Goal: Task Accomplishment & Management: Manage account settings

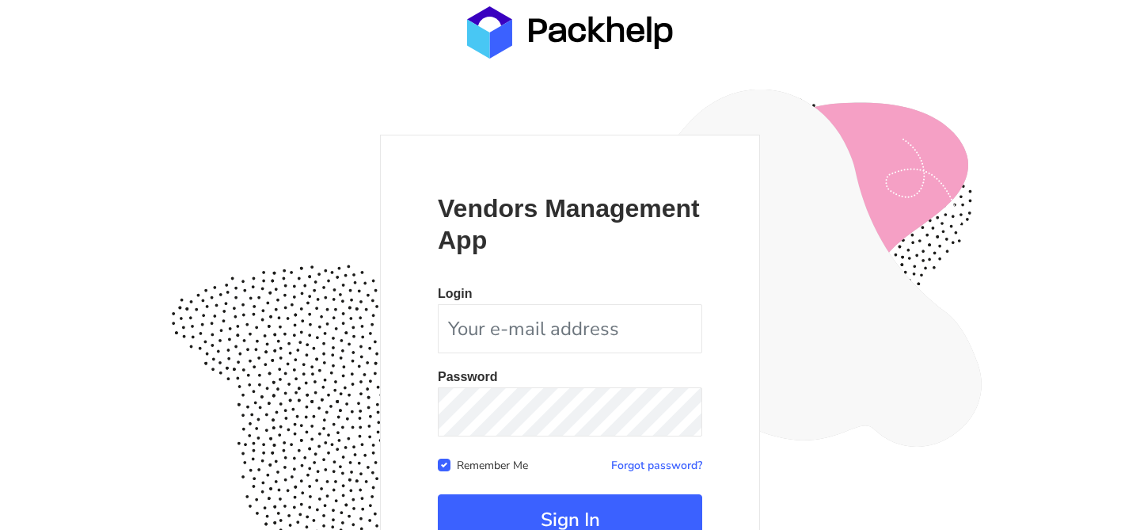
scroll to position [154, 0]
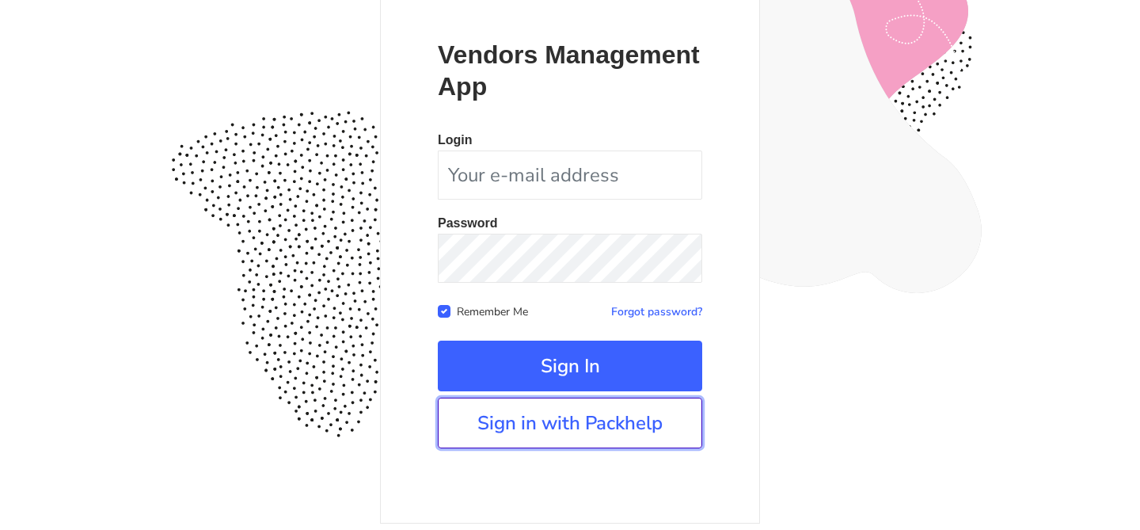
click at [520, 413] on link "Sign in with Packhelp" at bounding box center [570, 423] width 265 height 51
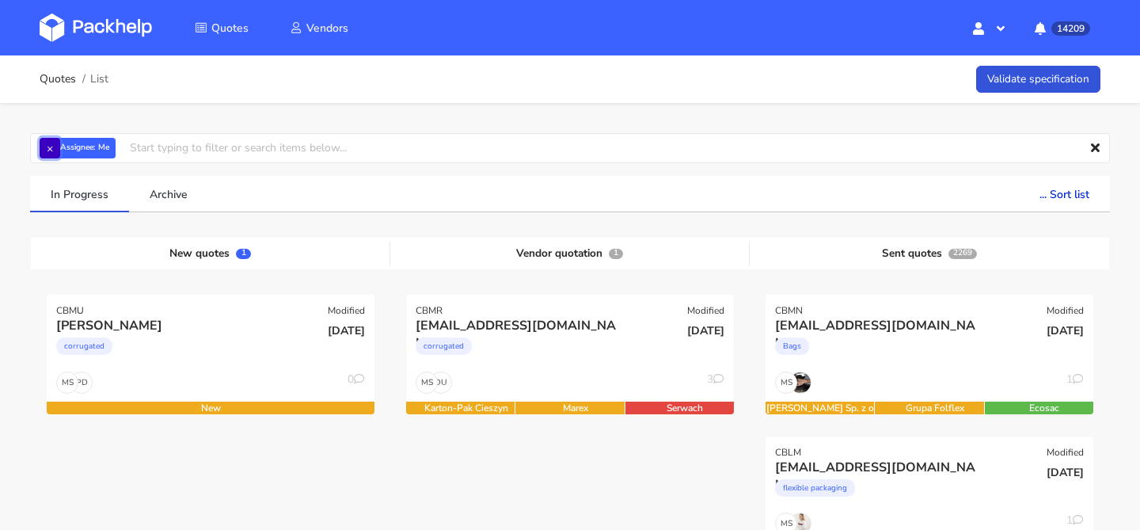
click at [47, 150] on button "×" at bounding box center [50, 148] width 21 height 21
click at [47, 150] on input "text" at bounding box center [570, 148] width 1080 height 30
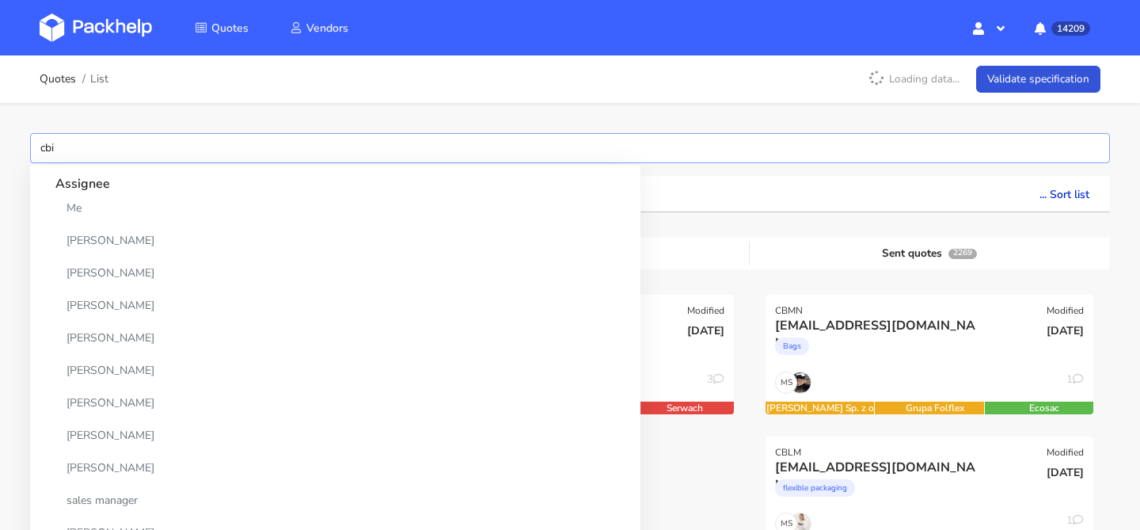
type input "cbiv"
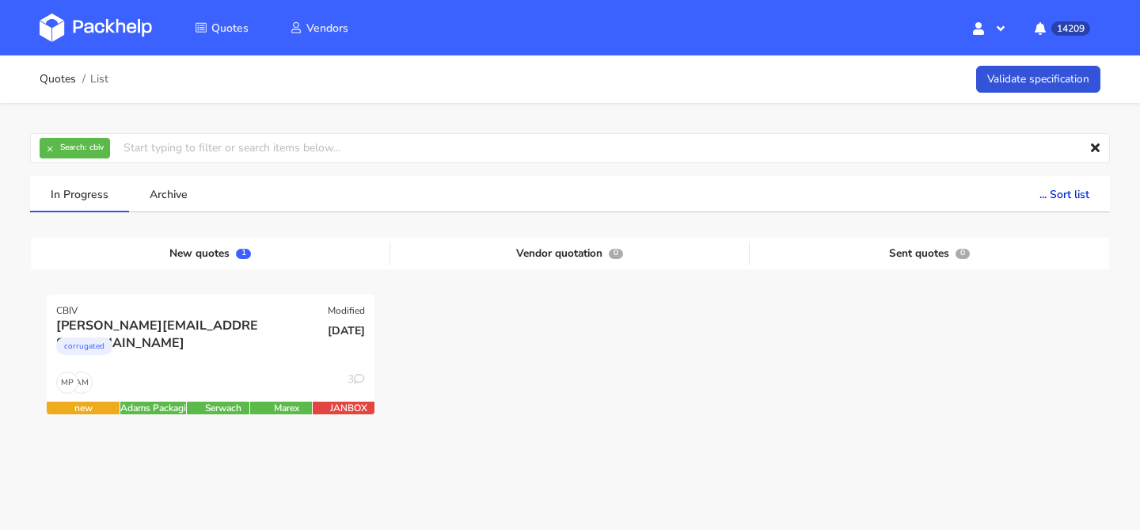
click at [710, 349] on div at bounding box center [570, 365] width 360 height 141
click at [247, 328] on div "[PERSON_NAME][EMAIL_ADDRESS][DOMAIN_NAME]" at bounding box center [161, 325] width 210 height 17
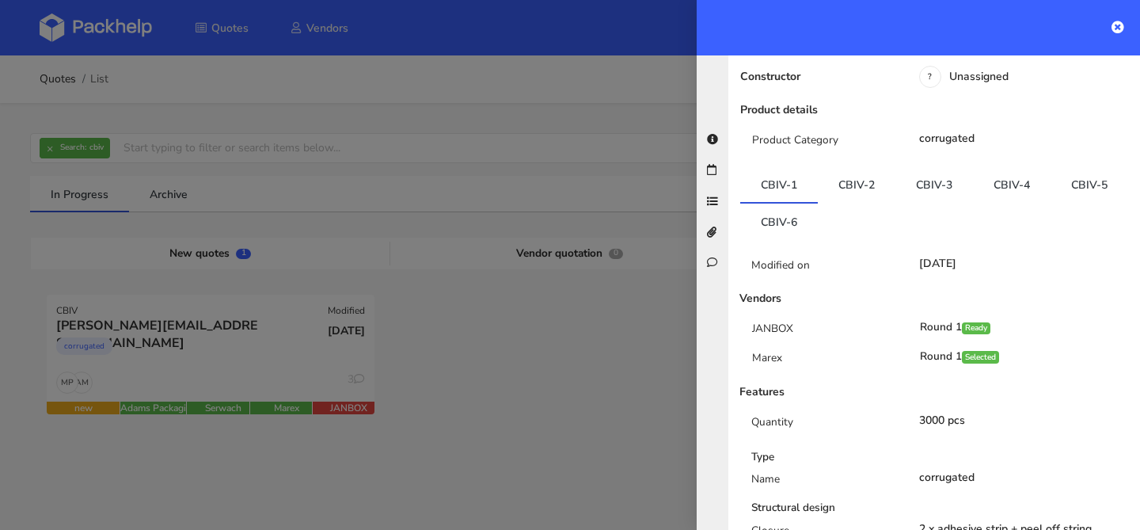
scroll to position [251, 0]
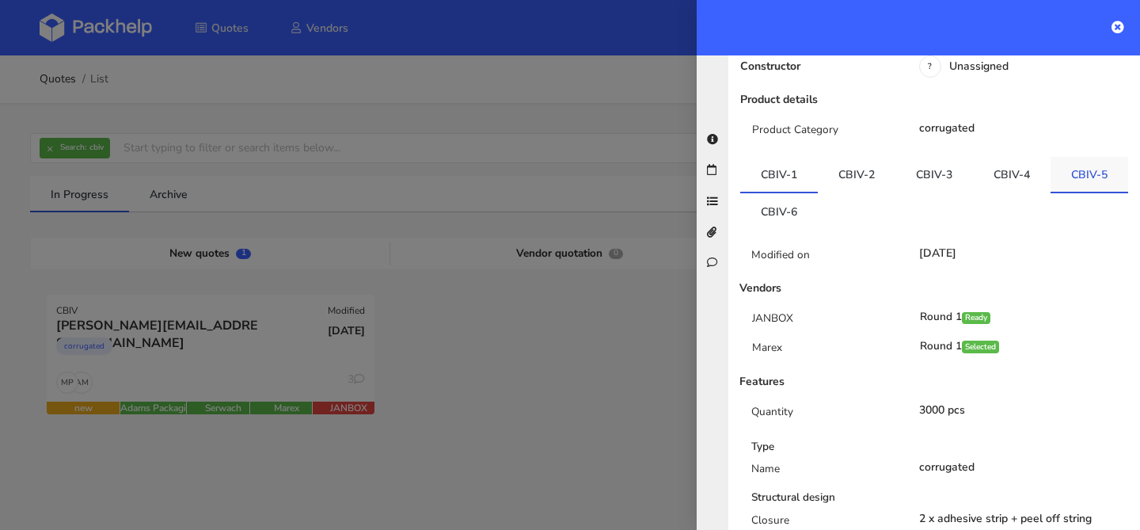
click at [1073, 157] on link "CBIV-5" at bounding box center [1090, 174] width 78 height 35
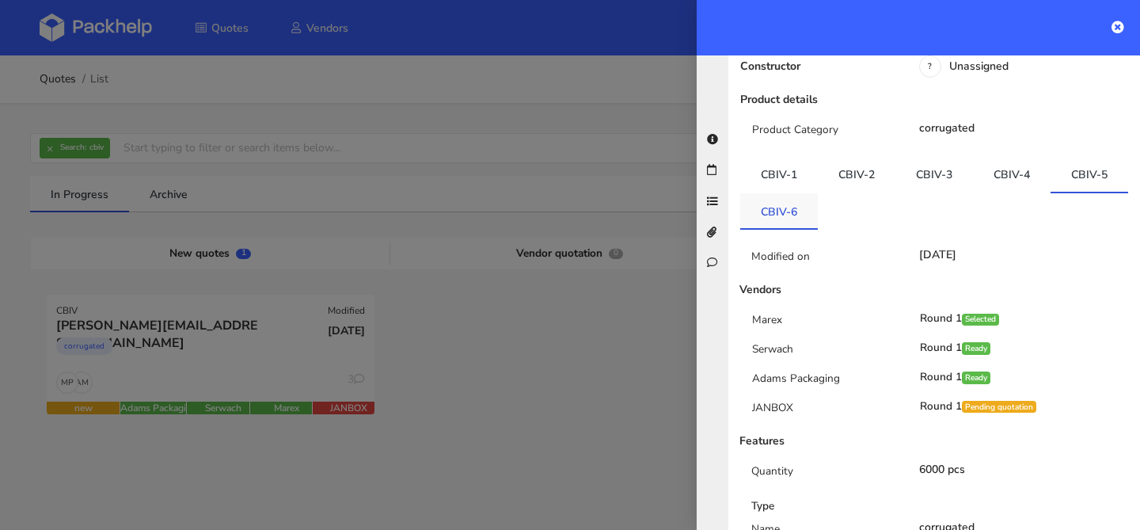
click at [803, 193] on link "CBIV-6" at bounding box center [780, 210] width 78 height 35
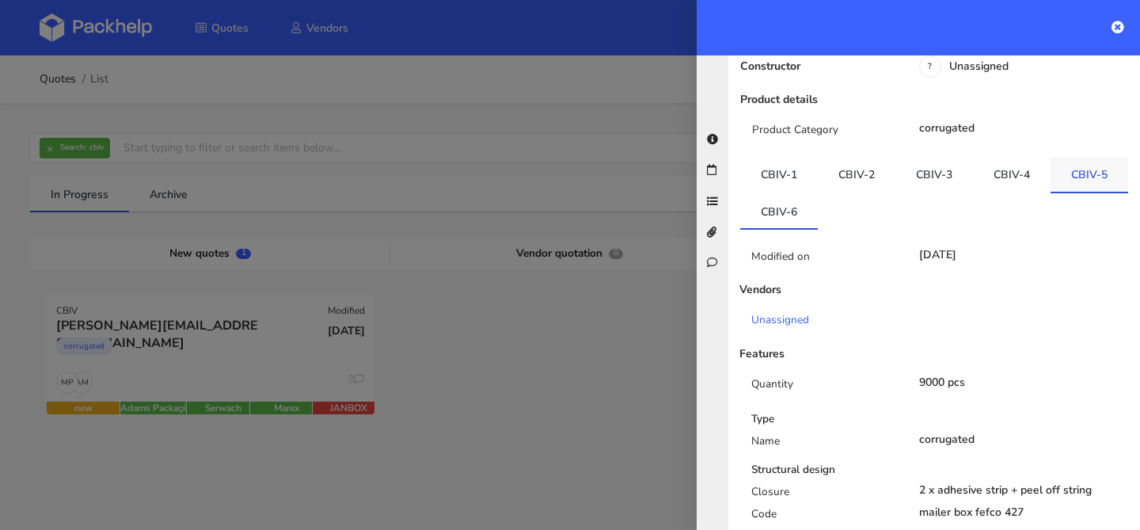
click at [1073, 157] on link "CBIV-5" at bounding box center [1090, 174] width 78 height 35
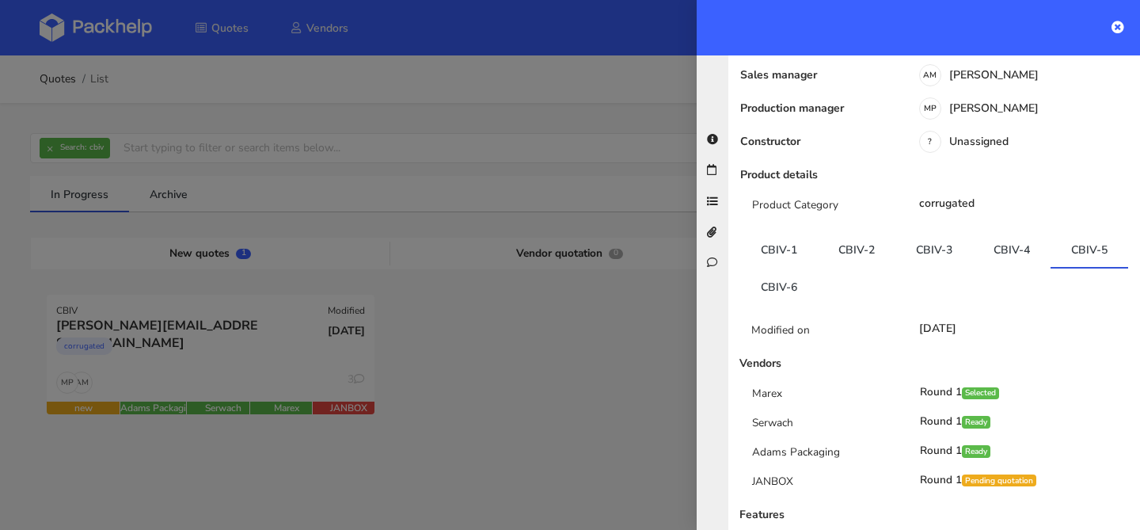
scroll to position [262, 0]
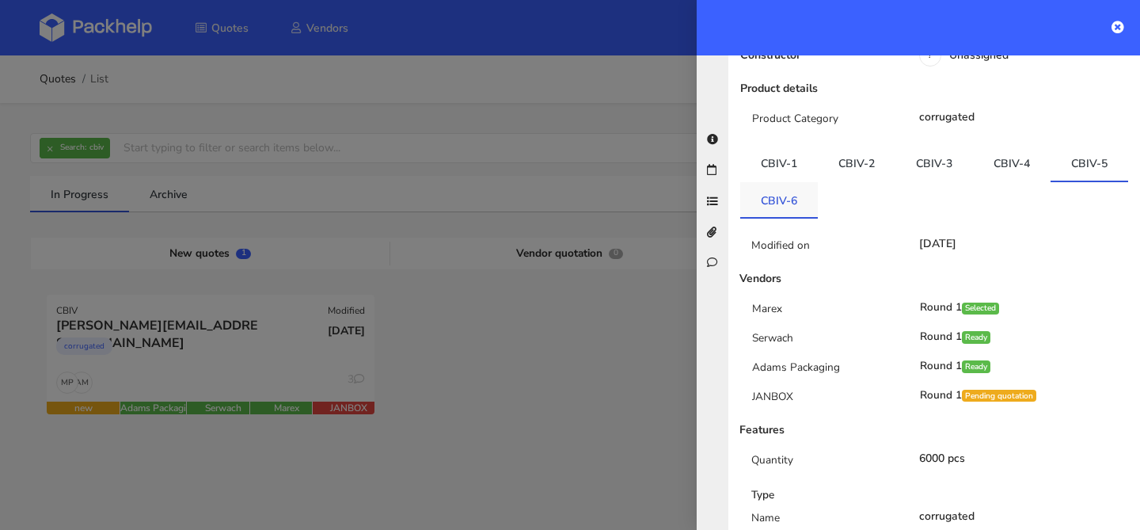
click at [787, 182] on link "CBIV-6" at bounding box center [780, 199] width 78 height 35
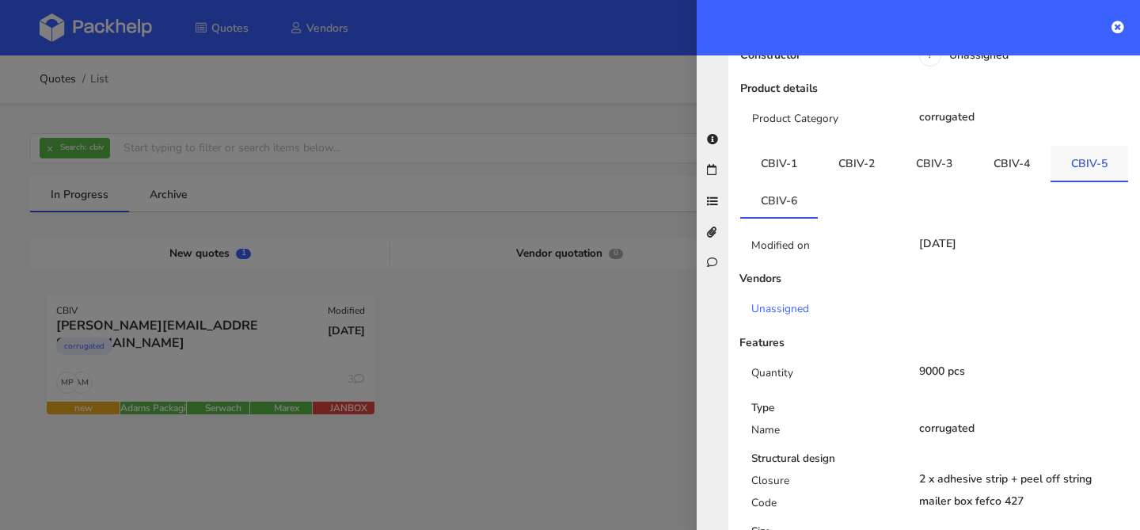
click at [1054, 146] on link "CBIV-5" at bounding box center [1090, 163] width 78 height 35
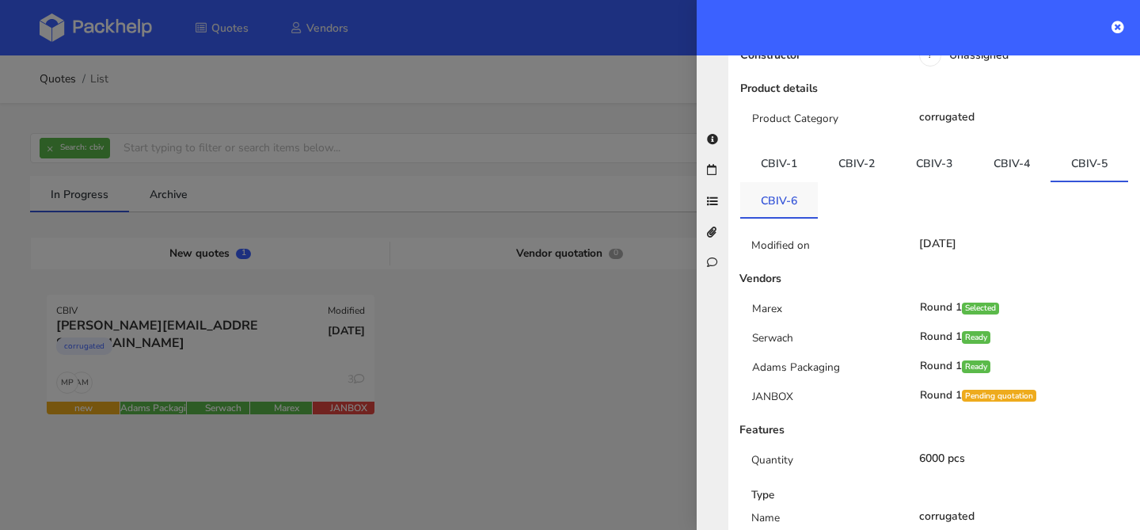
click at [783, 182] on link "CBIV-6" at bounding box center [780, 199] width 78 height 35
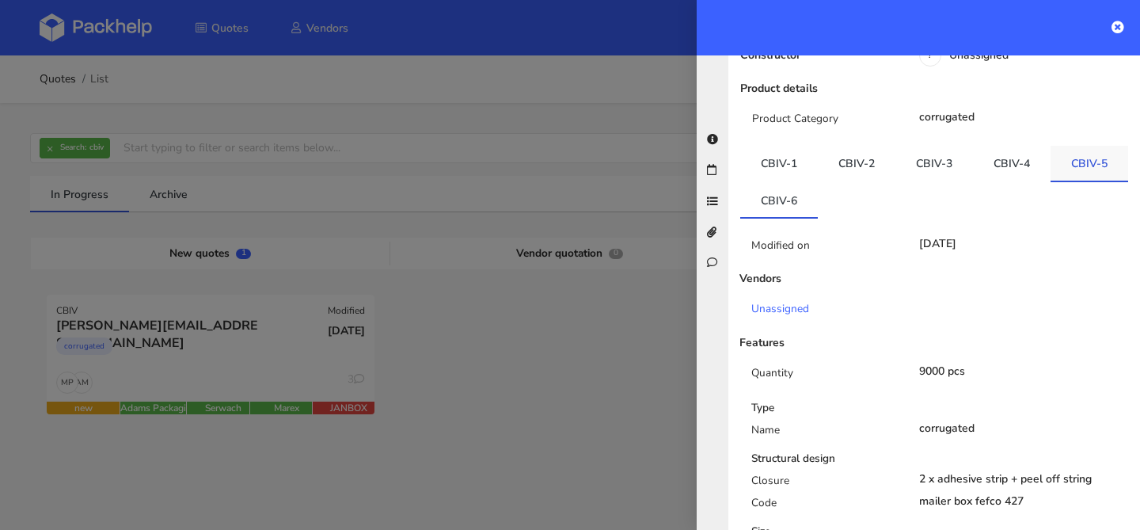
click at [1068, 146] on link "CBIV-5" at bounding box center [1090, 163] width 78 height 35
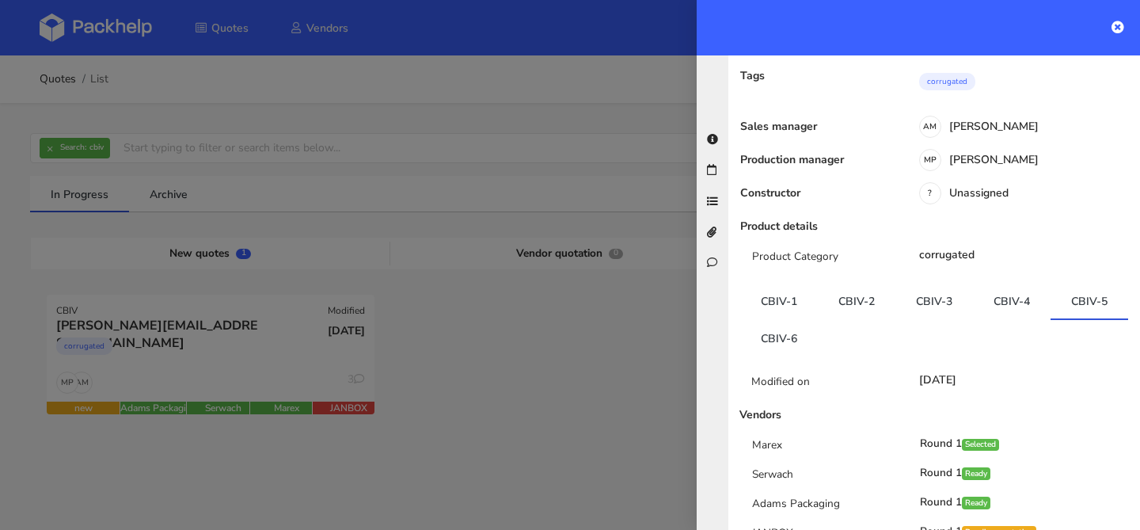
scroll to position [146, 0]
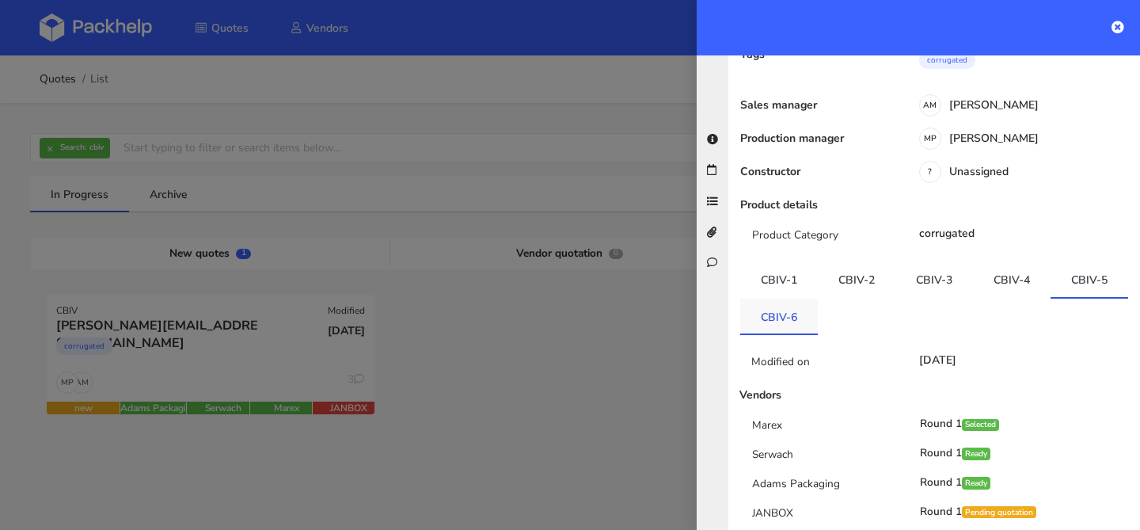
click at [782, 299] on link "CBIV-6" at bounding box center [780, 316] width 78 height 35
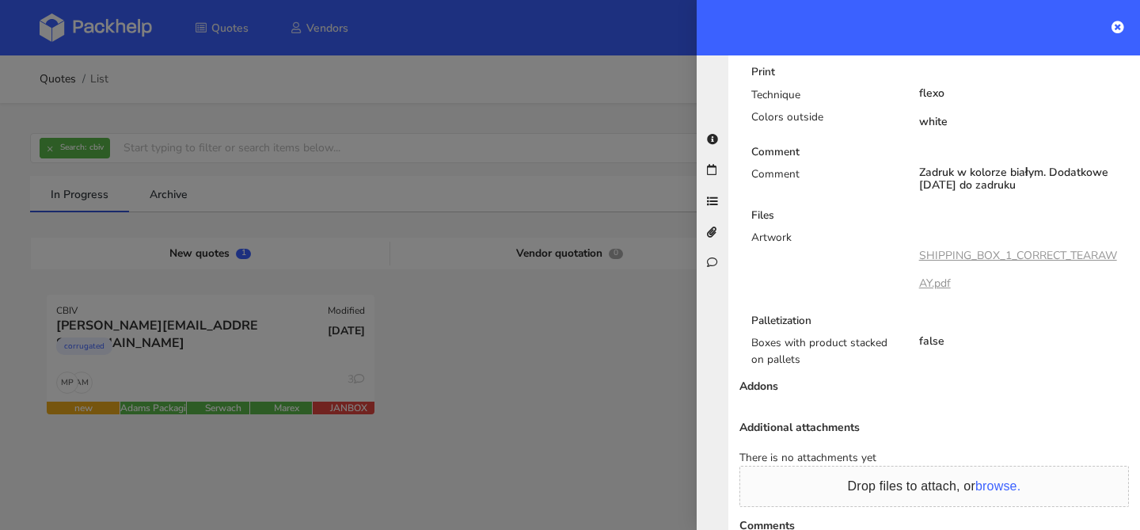
scroll to position [977, 0]
click at [975, 249] on link "SHIPPING_BOX_1_CORRECT_TEARAWAY.pdf" at bounding box center [1018, 270] width 198 height 42
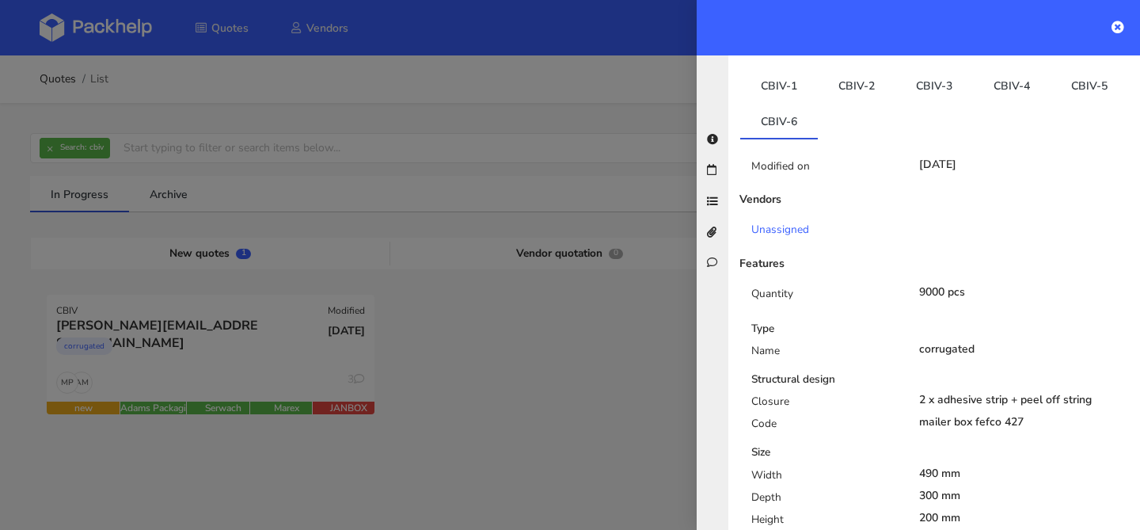
scroll to position [292, 0]
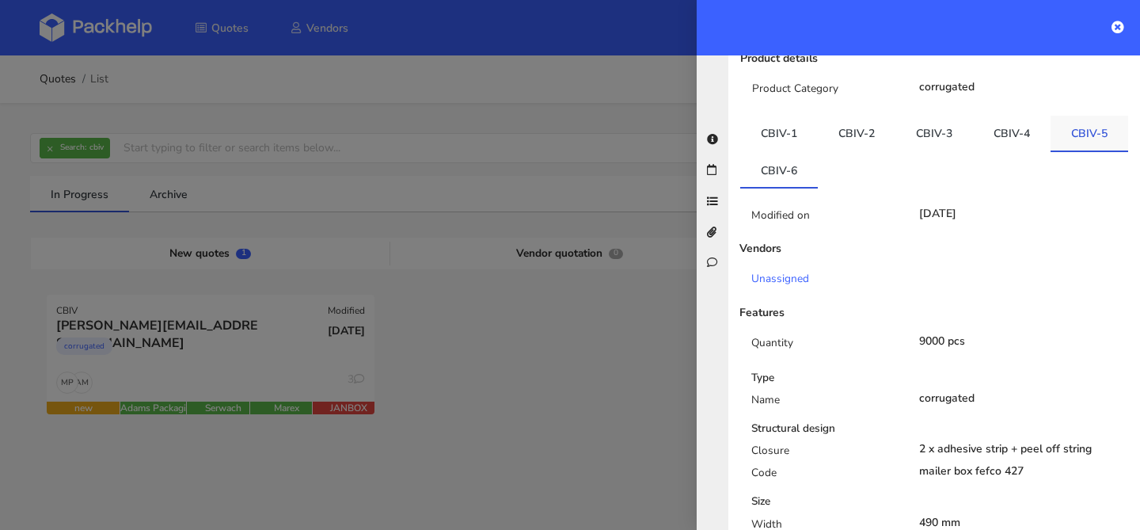
click at [1069, 116] on link "CBIV-5" at bounding box center [1090, 133] width 78 height 35
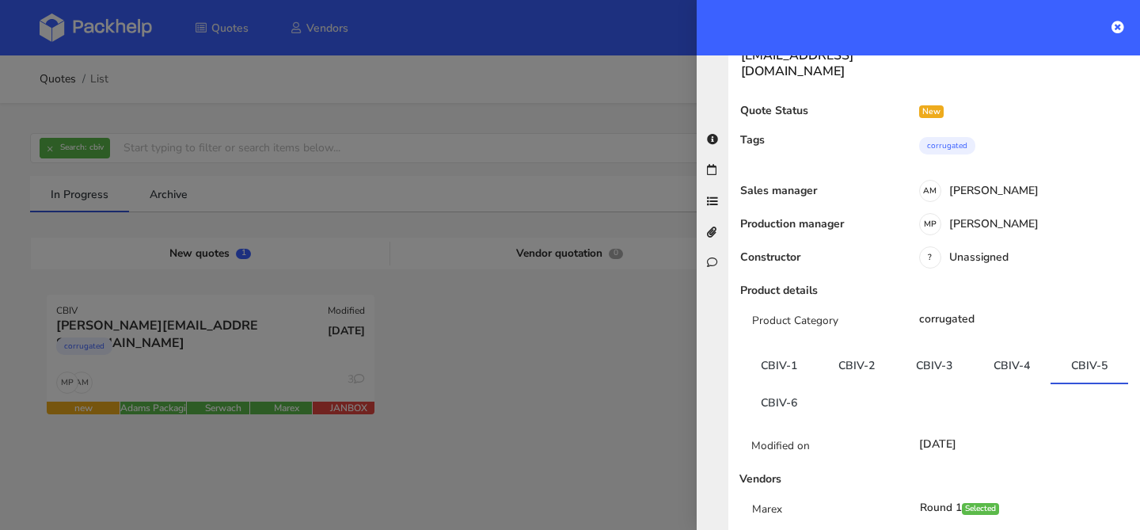
scroll to position [0, 0]
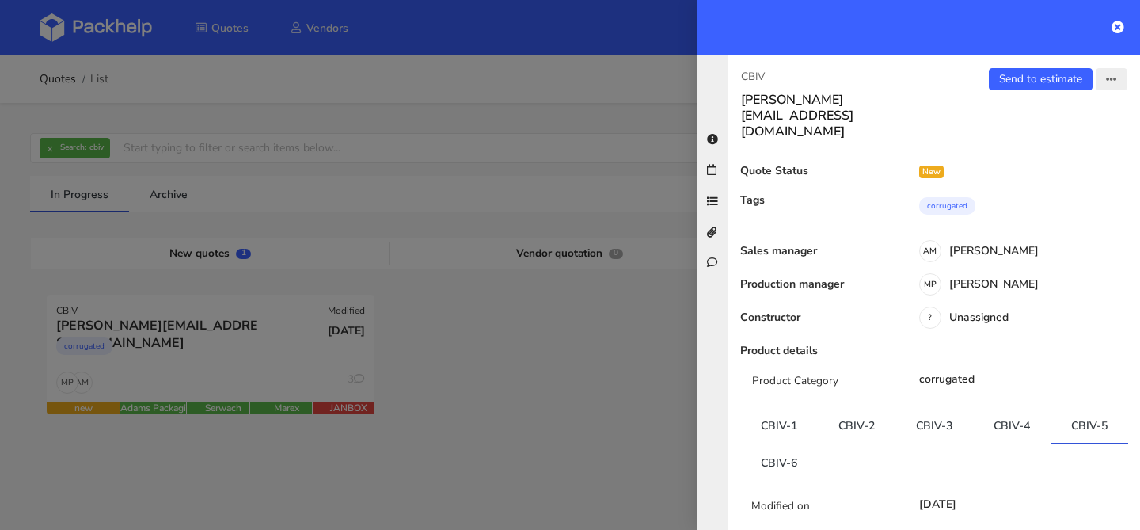
click at [1108, 76] on icon "button" at bounding box center [1111, 79] width 11 height 11
click at [1065, 104] on link "View quote" at bounding box center [1060, 112] width 139 height 26
click at [1004, 75] on link "Send to estimate" at bounding box center [1041, 79] width 104 height 22
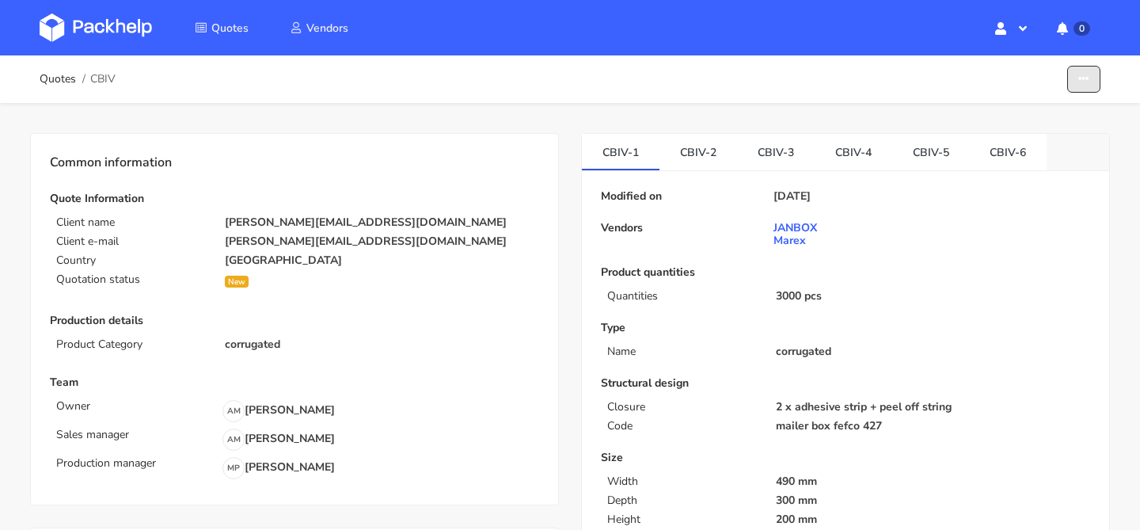
click at [1099, 82] on button "button" at bounding box center [1084, 80] width 33 height 28
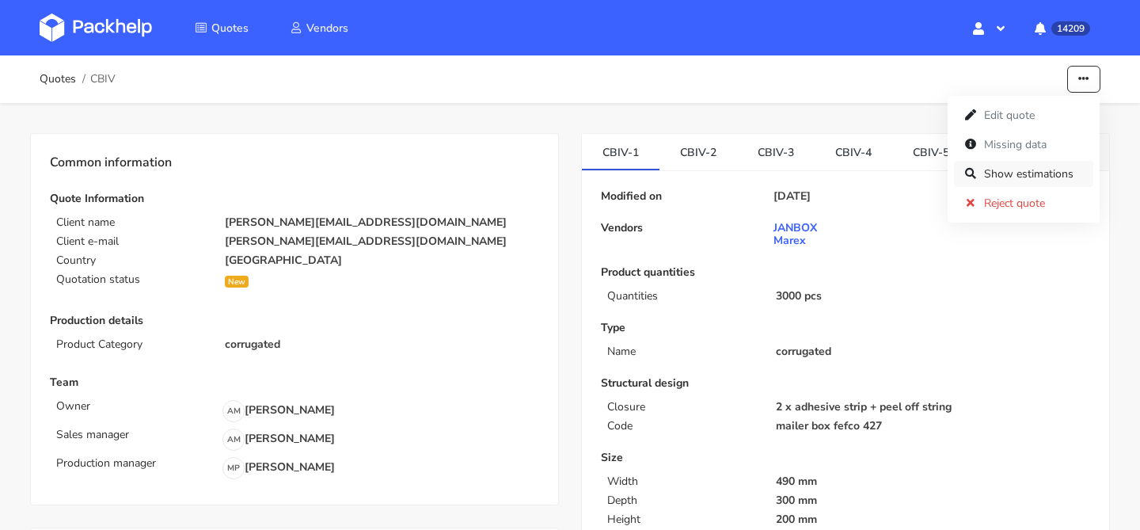
click at [1020, 175] on link "Show estimations" at bounding box center [1023, 174] width 139 height 26
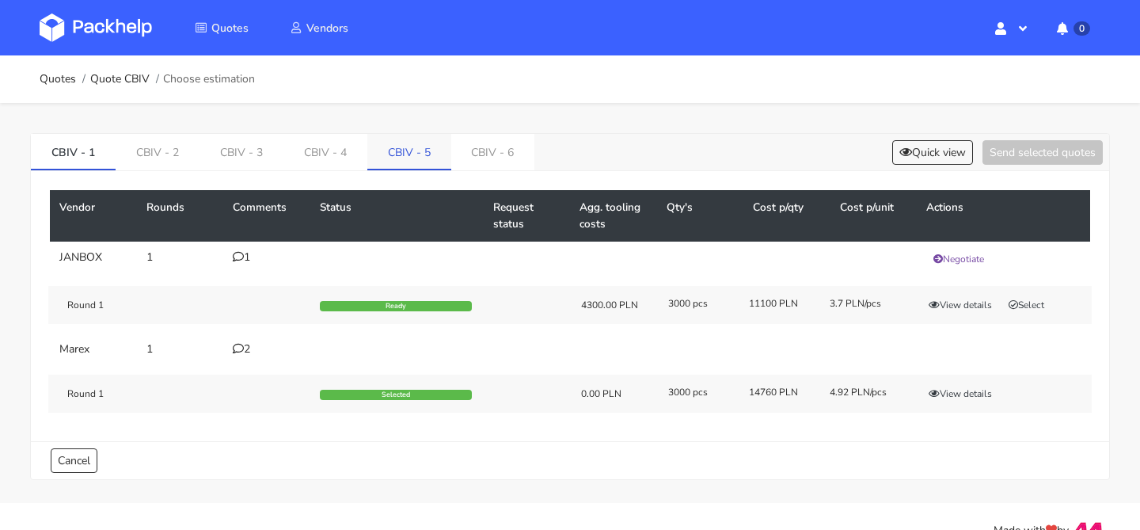
click at [401, 156] on link "CBIV - 5" at bounding box center [409, 151] width 84 height 35
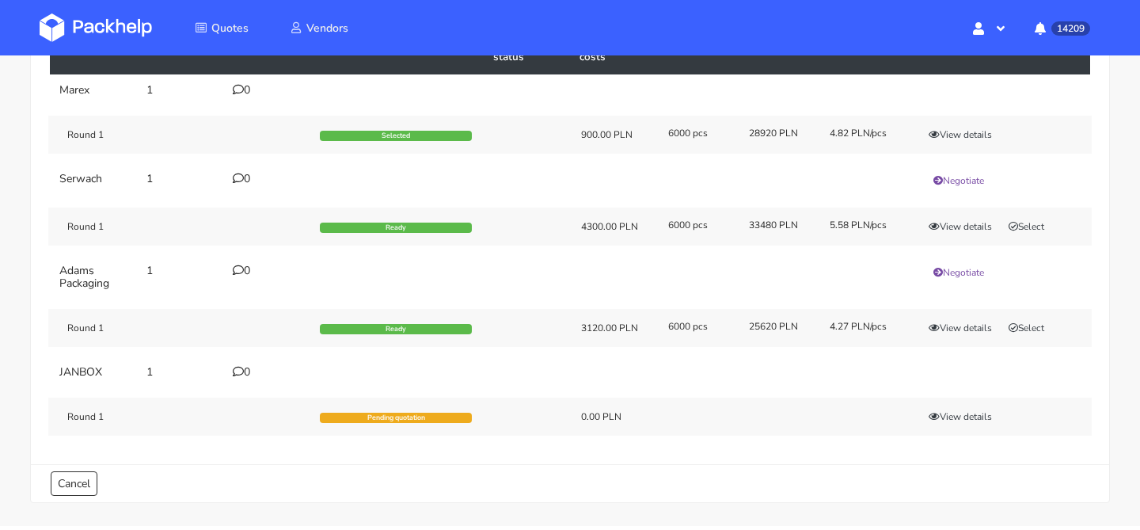
scroll to position [216, 0]
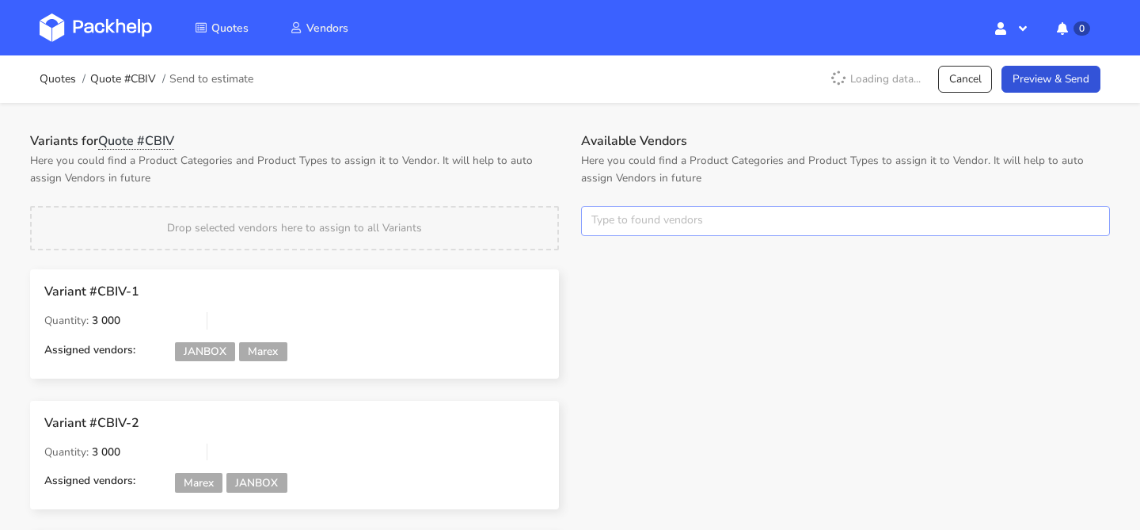
click at [610, 213] on input "text" at bounding box center [845, 221] width 529 height 30
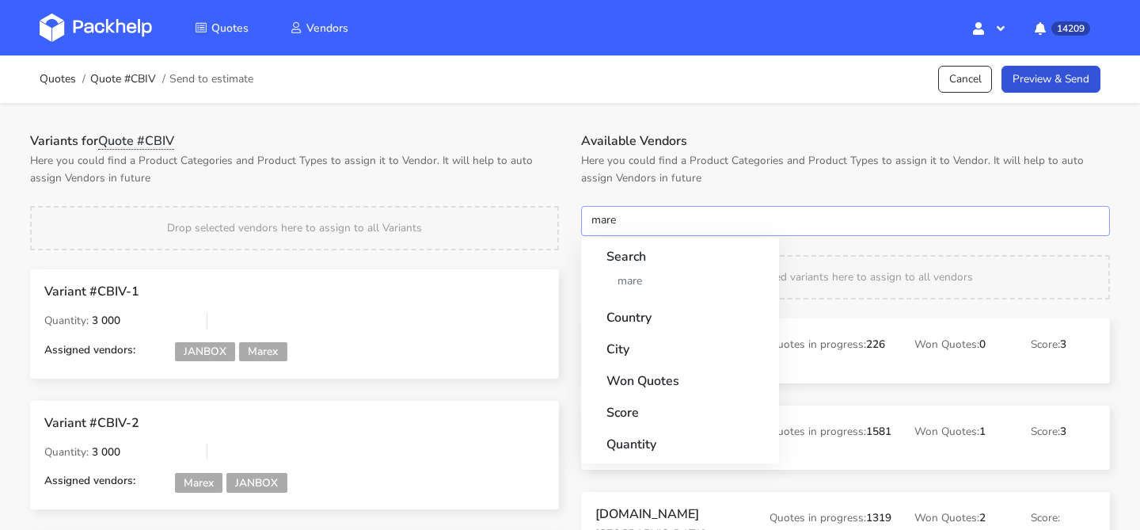
type input "marex"
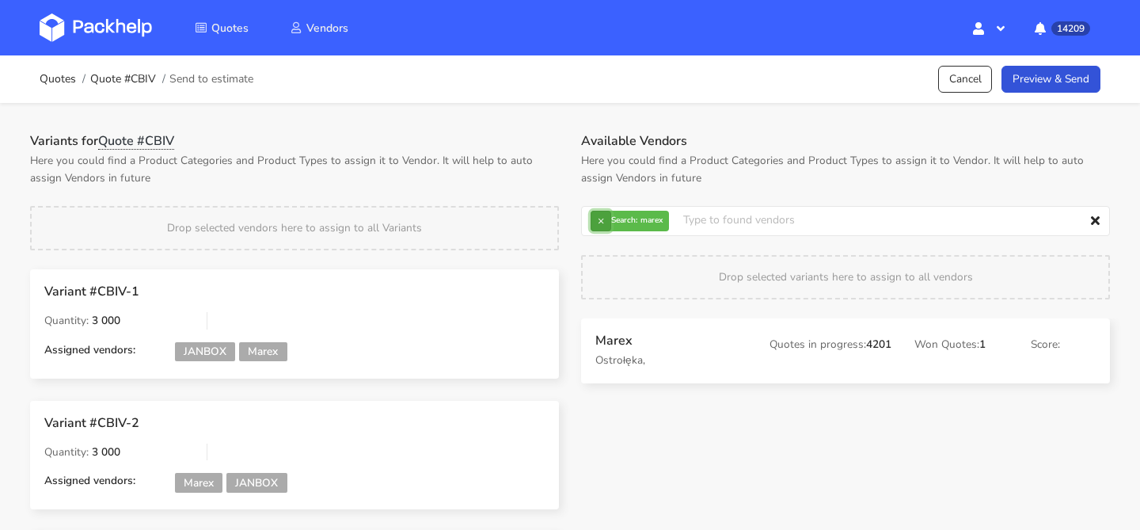
click at [600, 219] on button "×" at bounding box center [601, 221] width 21 height 21
click at [600, 219] on input "text" at bounding box center [845, 221] width 529 height 30
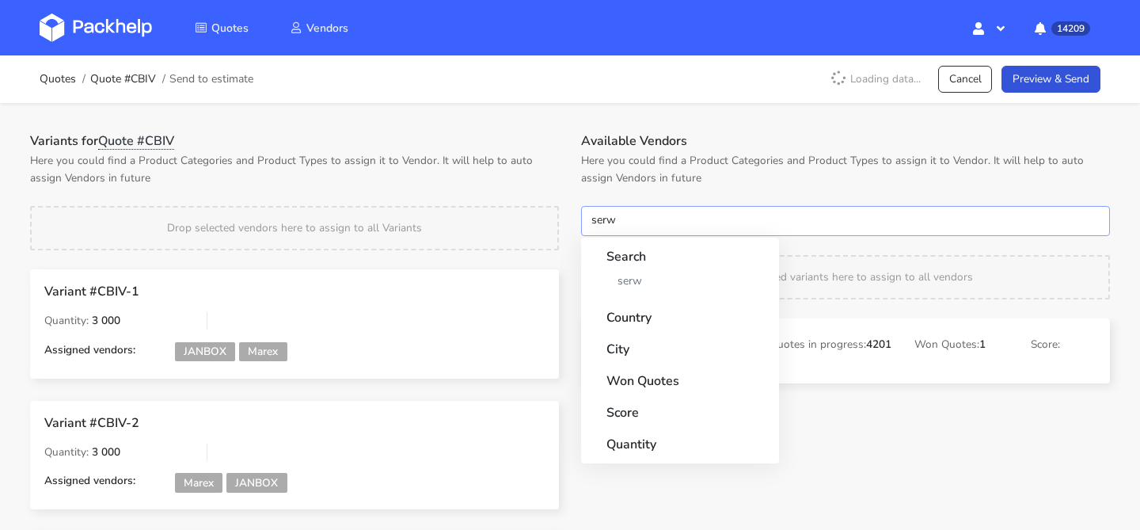
type input "serwa"
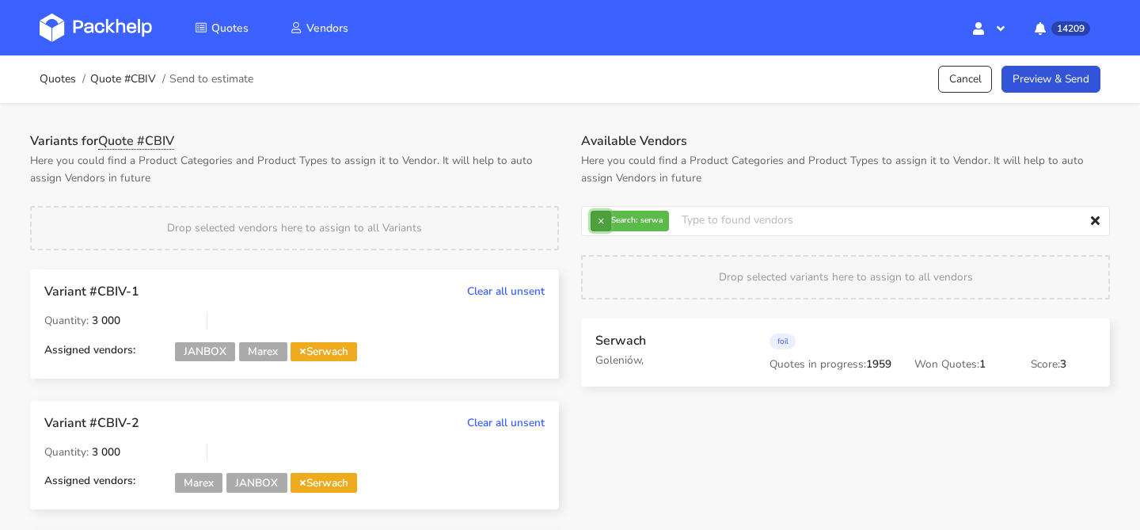
click at [601, 217] on button "×" at bounding box center [601, 221] width 21 height 21
click at [601, 217] on input "text" at bounding box center [845, 221] width 529 height 30
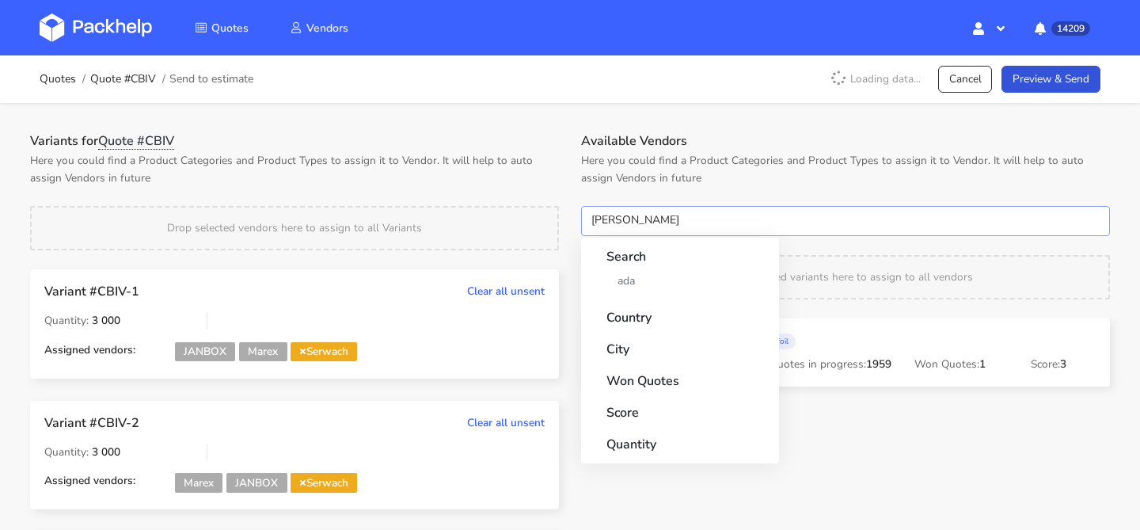
type input "adams"
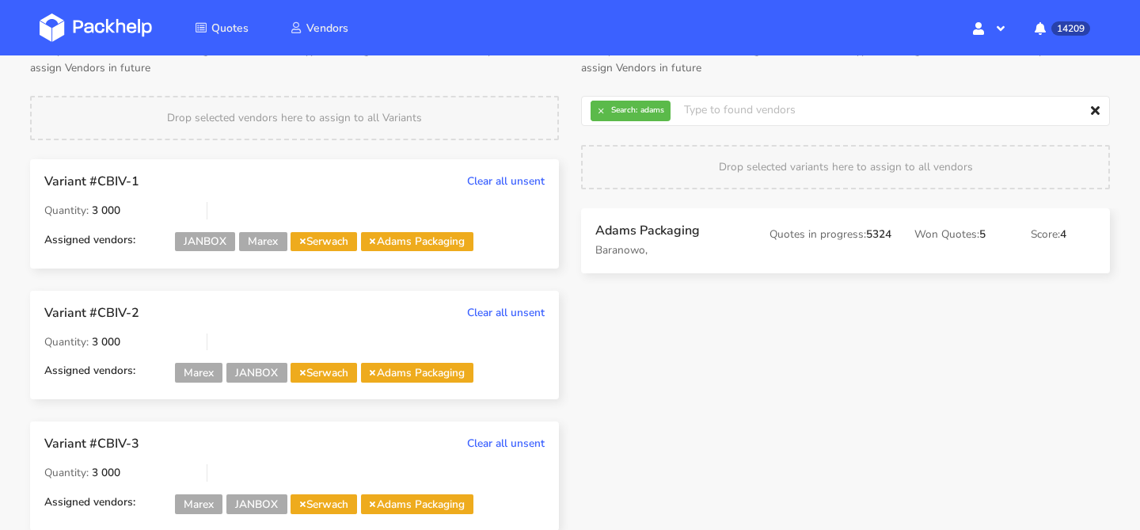
scroll to position [149, 0]
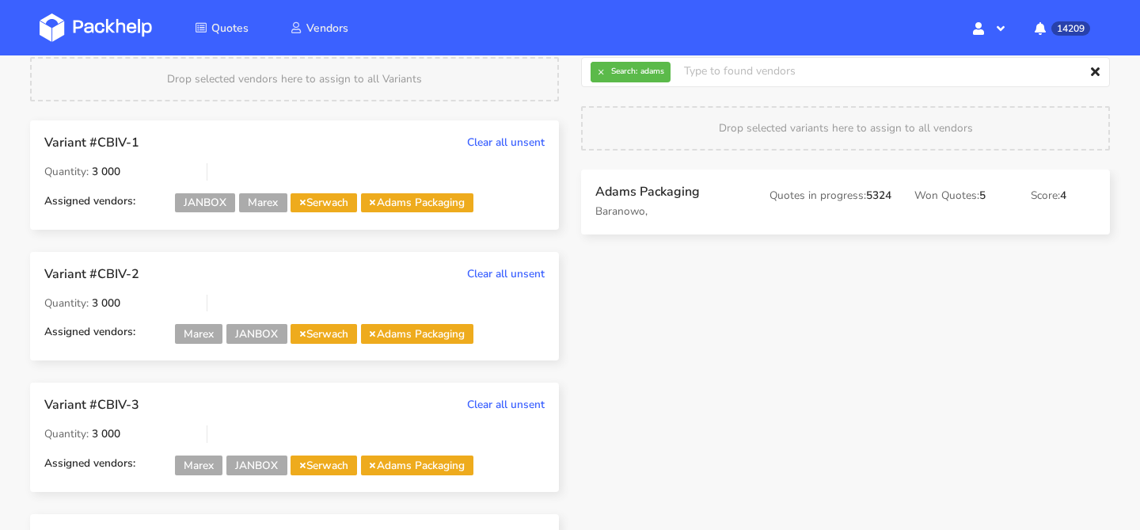
click at [306, 203] on icon at bounding box center [303, 202] width 6 height 8
click at [306, 333] on icon at bounding box center [303, 333] width 6 height 8
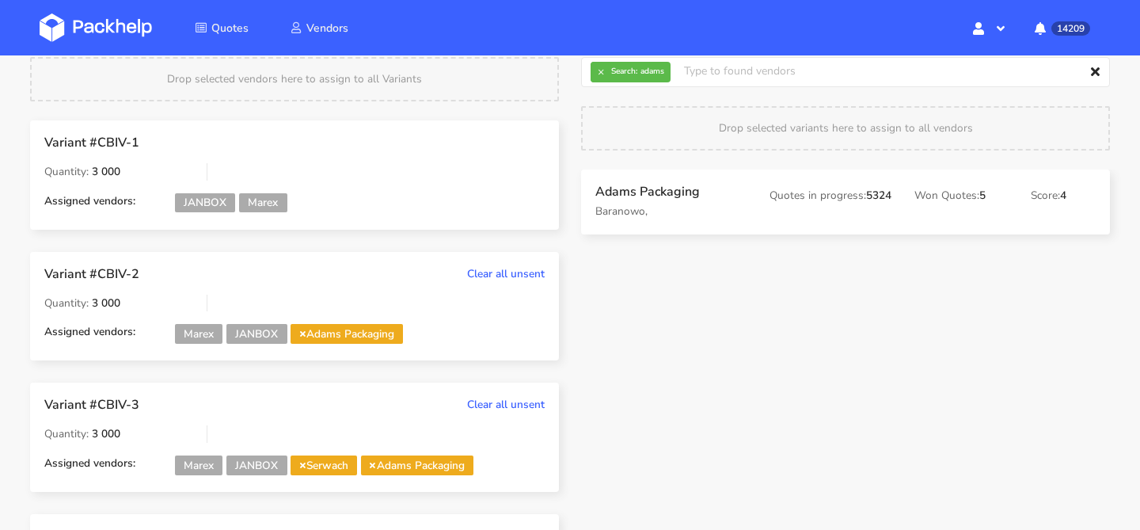
click at [306, 333] on icon at bounding box center [303, 333] width 6 height 8
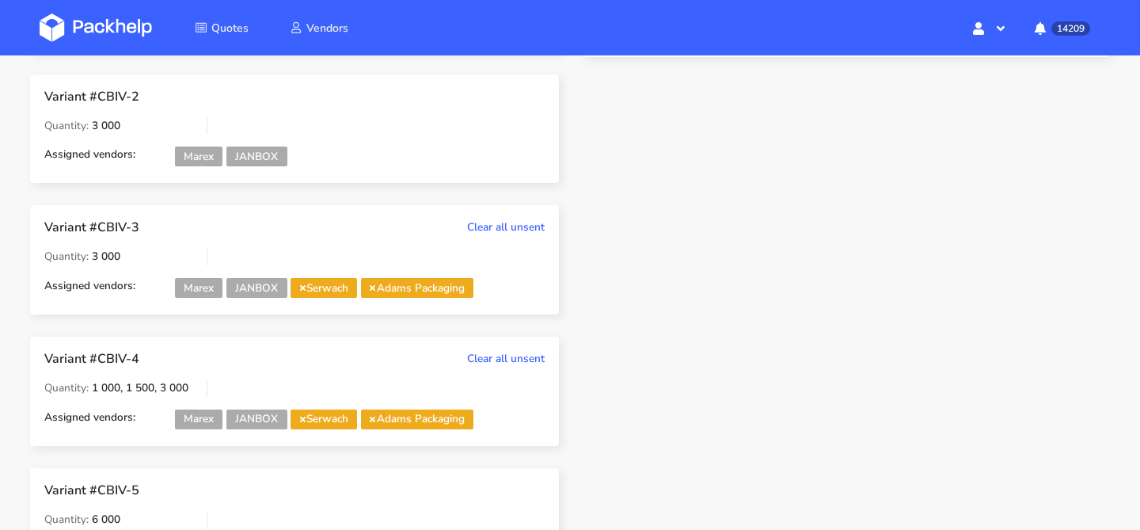
scroll to position [394, 0]
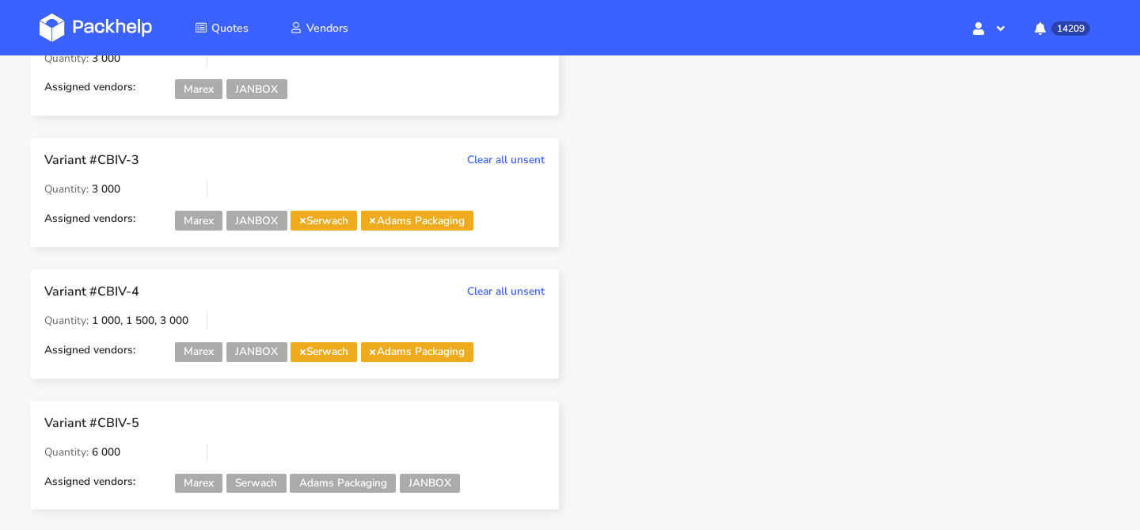
click at [305, 219] on icon at bounding box center [303, 220] width 6 height 8
click at [304, 356] on icon at bounding box center [303, 352] width 6 height 8
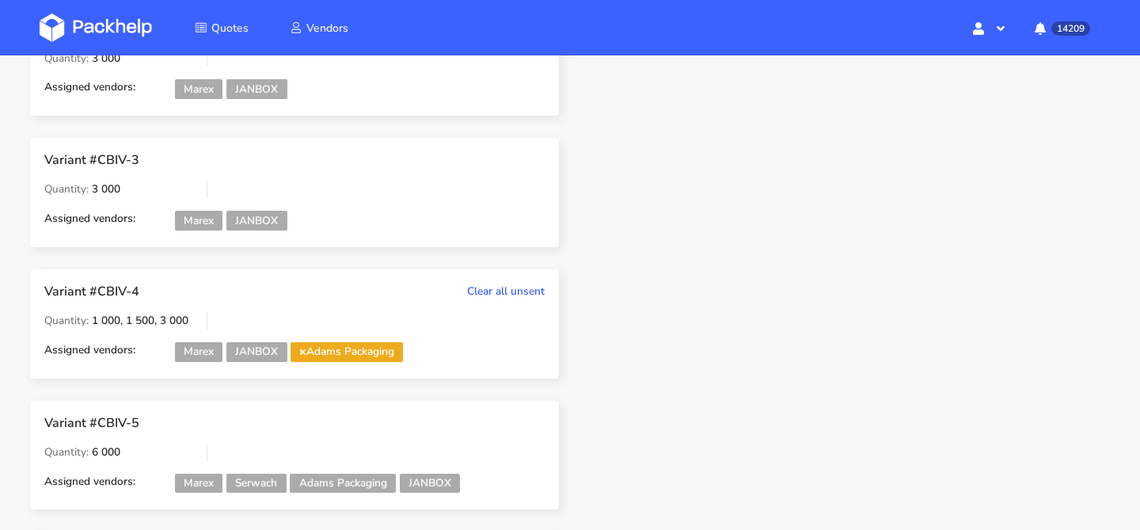
click at [304, 356] on icon at bounding box center [303, 352] width 6 height 8
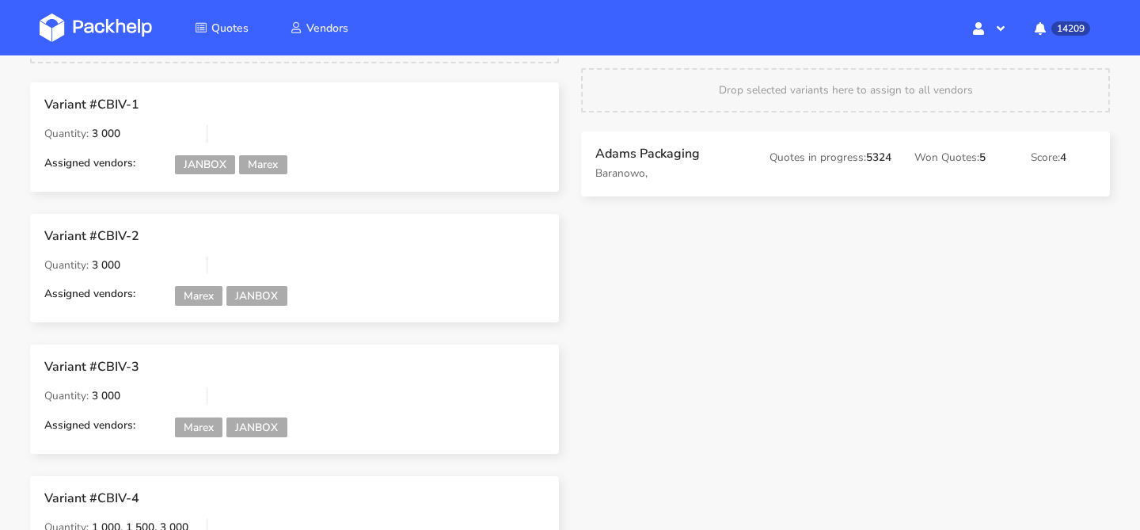
scroll to position [0, 0]
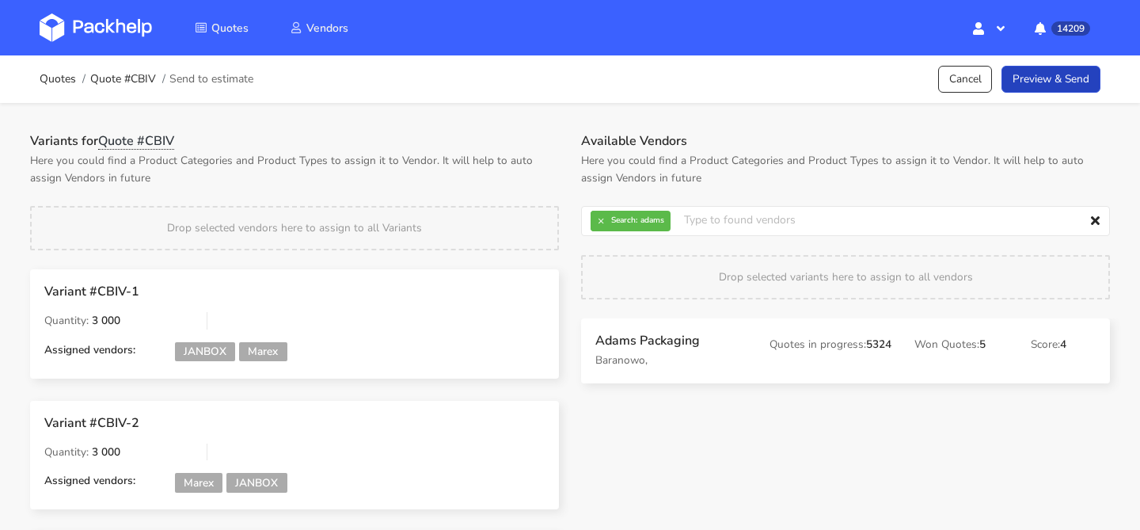
click at [1047, 84] on link "Preview & Send" at bounding box center [1051, 80] width 99 height 28
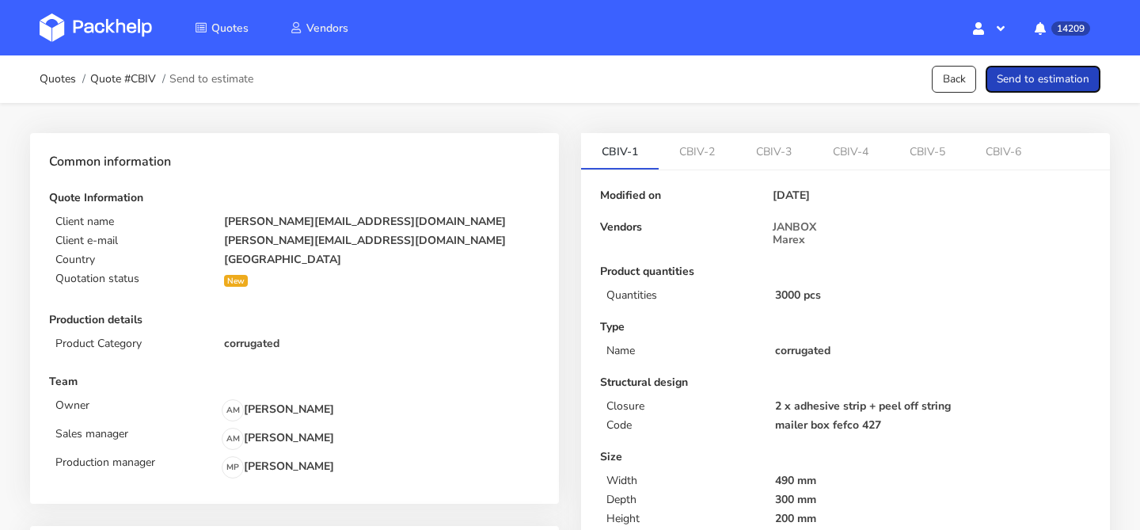
click at [1047, 84] on button "Send to estimation" at bounding box center [1043, 80] width 115 height 28
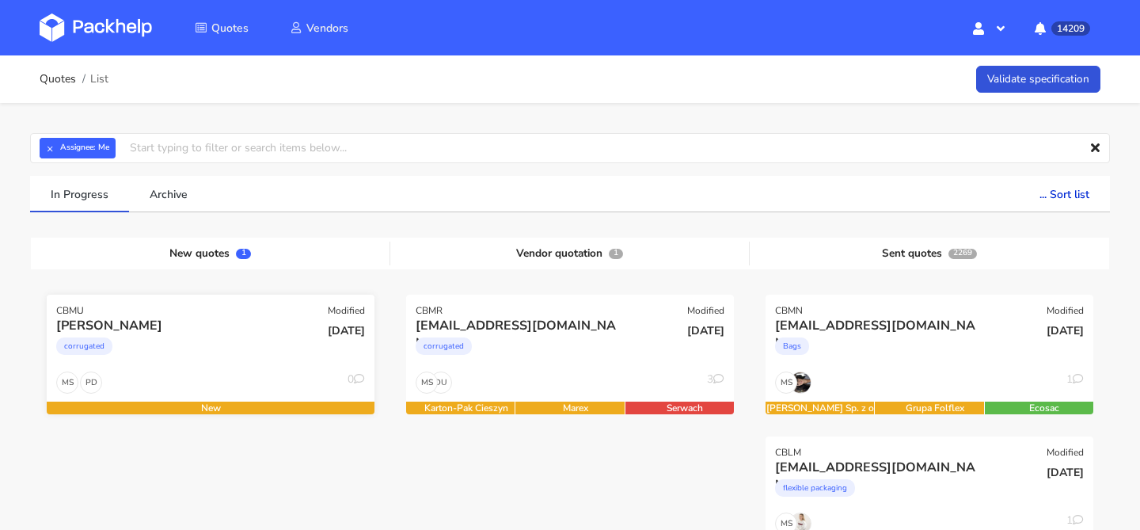
click at [194, 352] on div "corrugated" at bounding box center [161, 350] width 210 height 32
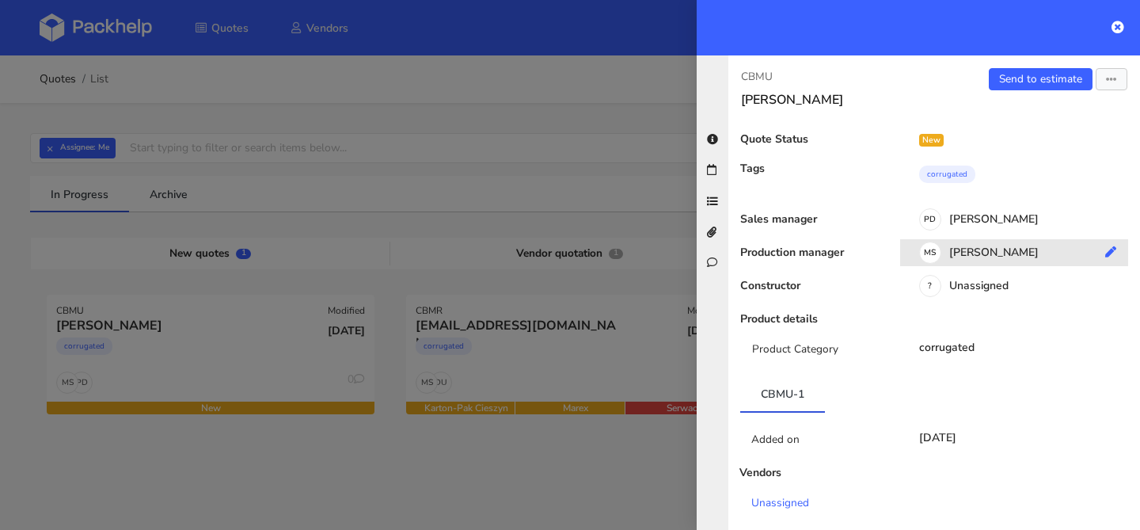
click at [955, 256] on div "MS Maciej Sikora" at bounding box center [1020, 254] width 240 height 17
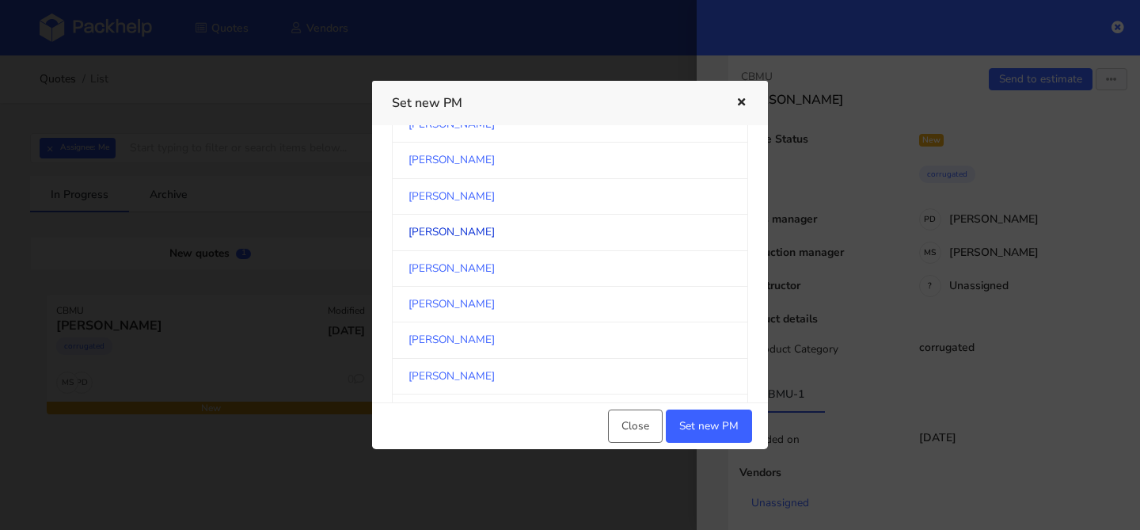
scroll to position [1529, 0]
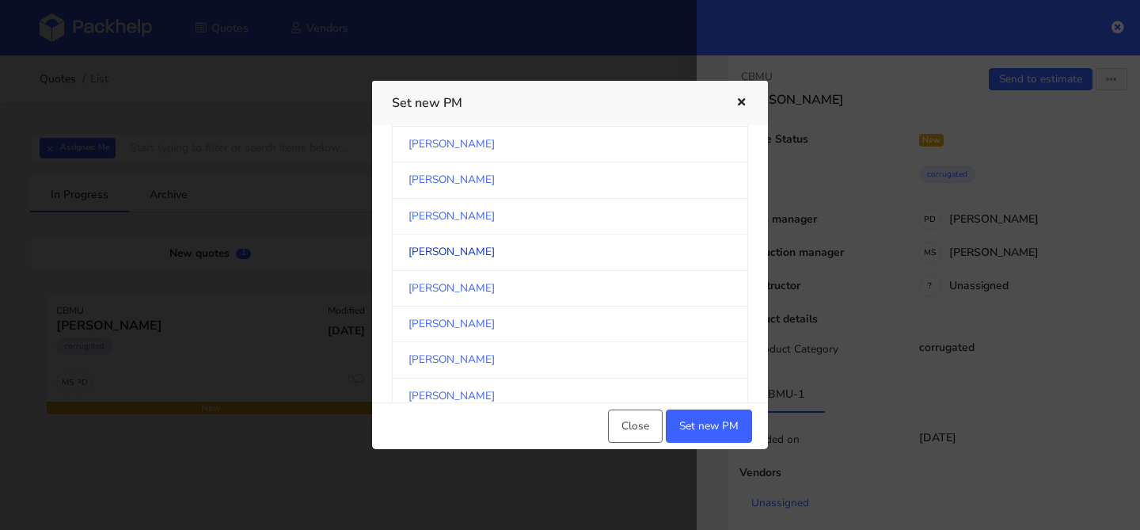
click at [520, 197] on link "[PERSON_NAME]" at bounding box center [570, 180] width 356 height 36
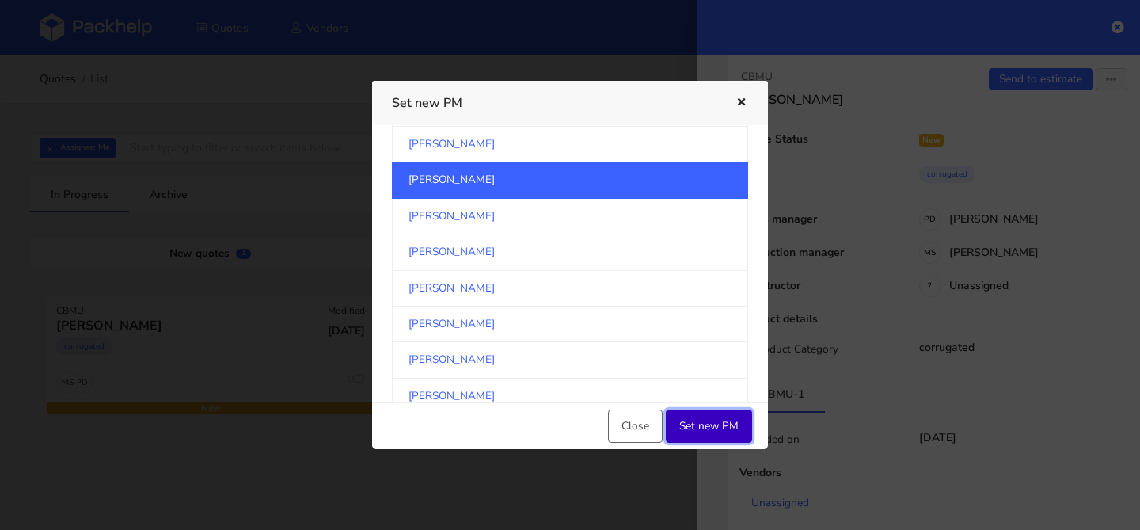
click at [727, 430] on button "Set new PM" at bounding box center [709, 425] width 86 height 33
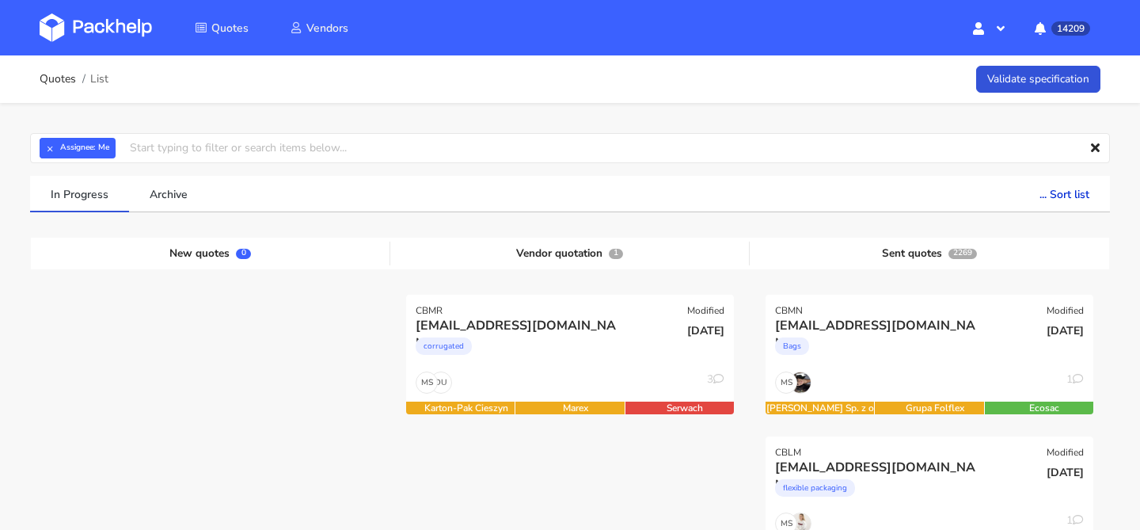
click at [600, 359] on div "corrugated" at bounding box center [521, 350] width 210 height 32
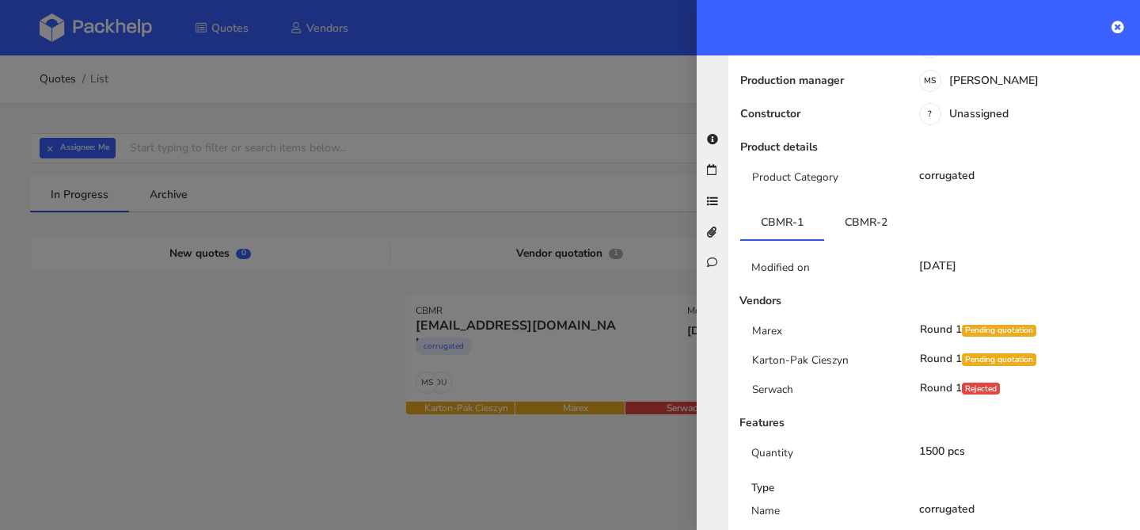
scroll to position [277, 0]
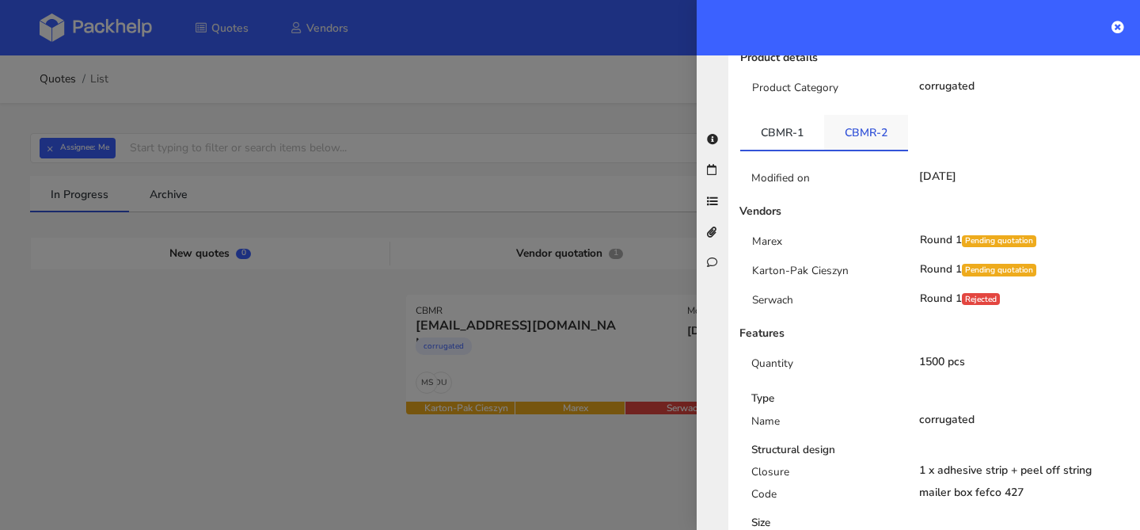
click at [870, 120] on link "CBMR-2" at bounding box center [866, 132] width 84 height 35
